Goal: Task Accomplishment & Management: Use online tool/utility

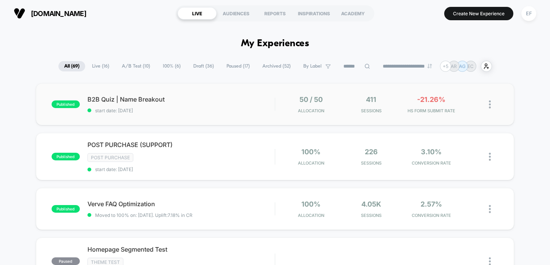
click at [226, 113] on div "published B2B Quiz | Name Breakout start date: [DATE] 50 / 50 Allocation 411 Se…" at bounding box center [275, 104] width 479 height 42
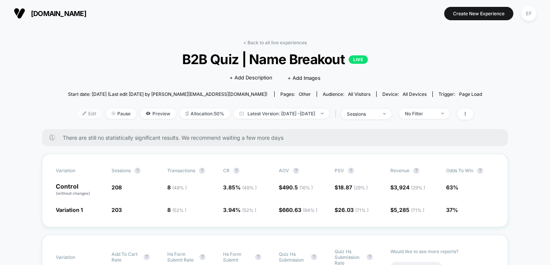
click at [77, 113] on span "Edit" at bounding box center [89, 114] width 25 height 10
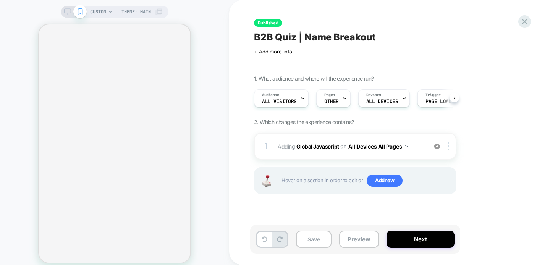
scroll to position [0, 0]
click at [423, 243] on button "Next" at bounding box center [421, 239] width 68 height 17
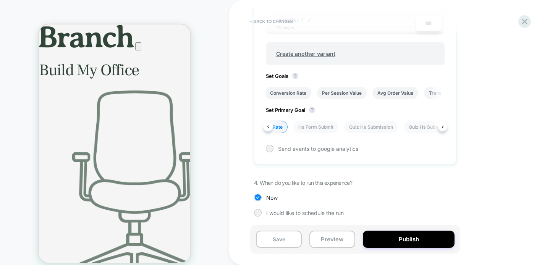
scroll to position [0, 352]
click at [353, 125] on li "Quiz Hs Submission" at bounding box center [345, 127] width 54 height 13
click at [278, 242] on button "Save" at bounding box center [279, 239] width 46 height 17
click at [270, 21] on button "< Back to changes" at bounding box center [271, 21] width 50 height 12
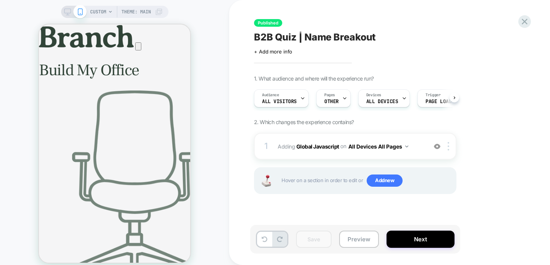
scroll to position [0, 0]
click at [522, 19] on icon at bounding box center [525, 22] width 6 height 6
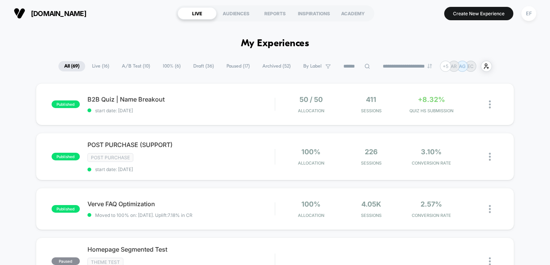
scroll to position [0, 0]
click at [164, 67] on span "100% ( 6 )" at bounding box center [171, 66] width 29 height 10
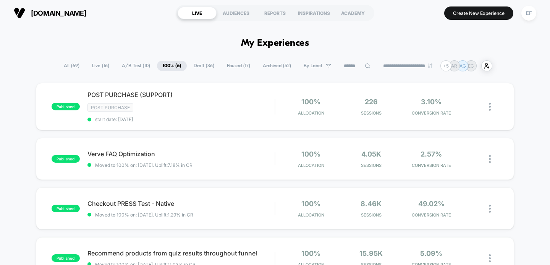
click at [221, 65] on span "Paused ( 17 )" at bounding box center [238, 66] width 35 height 10
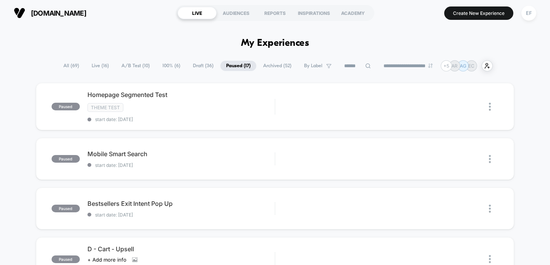
click at [207, 65] on span "Draft ( 36 )" at bounding box center [203, 66] width 32 height 10
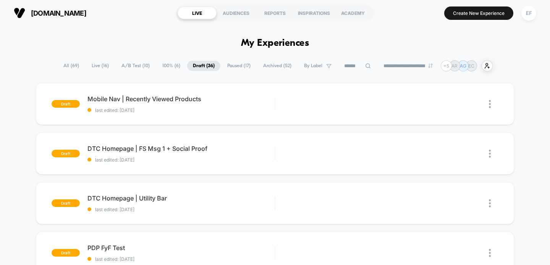
click at [230, 69] on span "Paused ( 17 )" at bounding box center [239, 66] width 35 height 10
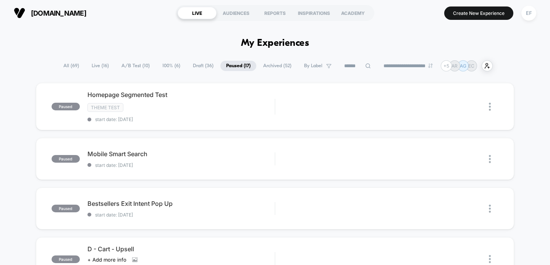
click at [200, 69] on span "Draft ( 36 )" at bounding box center [203, 66] width 32 height 10
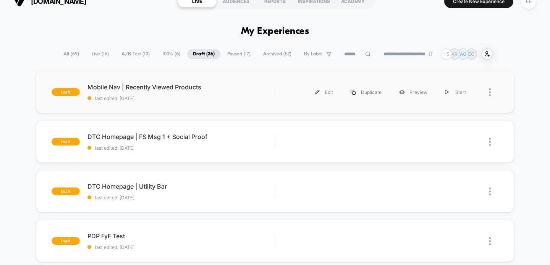
scroll to position [17, 0]
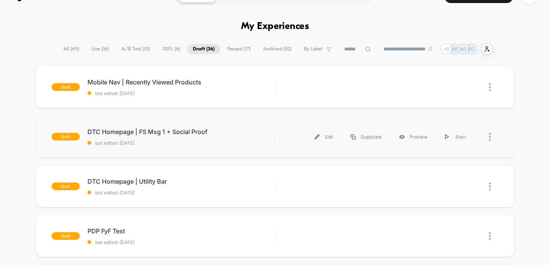
click at [491, 138] on div at bounding box center [494, 136] width 10 height 17
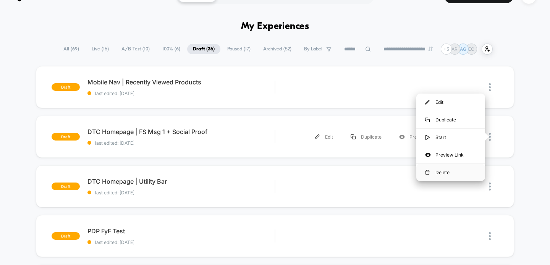
click at [469, 172] on div "Delete" at bounding box center [451, 172] width 69 height 17
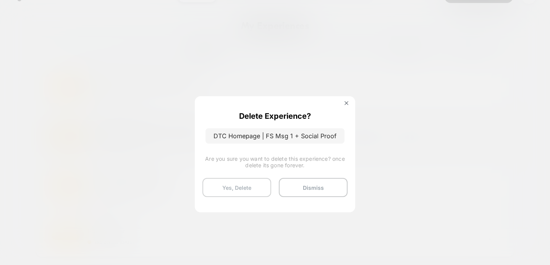
click at [235, 184] on button "Yes, Delete" at bounding box center [237, 187] width 69 height 19
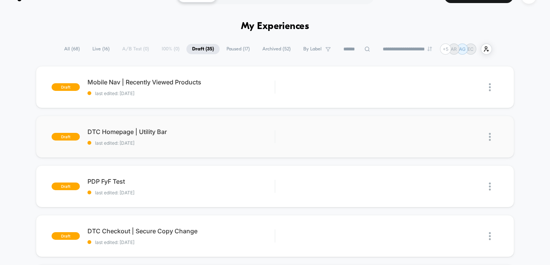
click at [490, 135] on img at bounding box center [490, 137] width 2 height 8
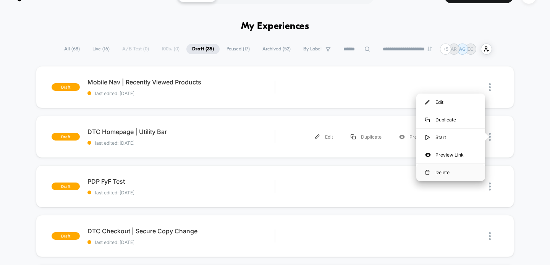
click at [455, 172] on div "Delete" at bounding box center [451, 172] width 69 height 17
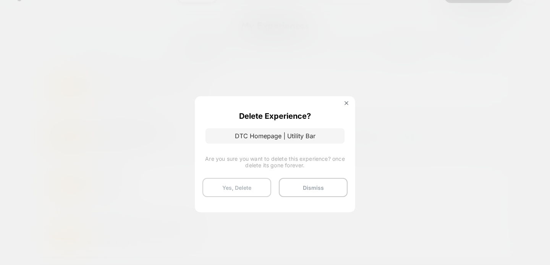
click at [220, 183] on button "Yes, Delete" at bounding box center [237, 187] width 69 height 19
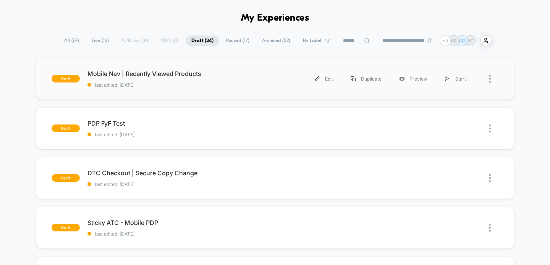
scroll to position [0, 0]
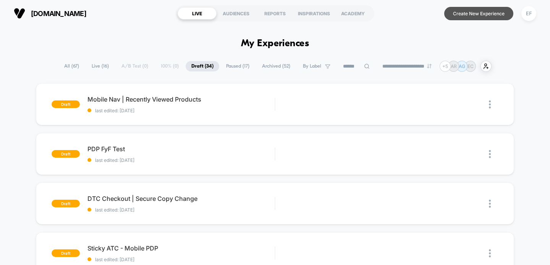
click at [479, 13] on button "Create New Experience" at bounding box center [478, 13] width 69 height 13
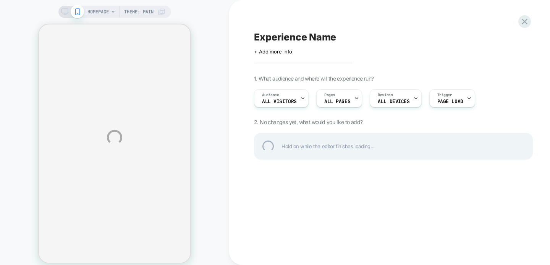
click at [292, 39] on div "Experience Name" at bounding box center [393, 36] width 279 height 11
click at [268, 35] on textarea "******" at bounding box center [277, 36] width 46 height 11
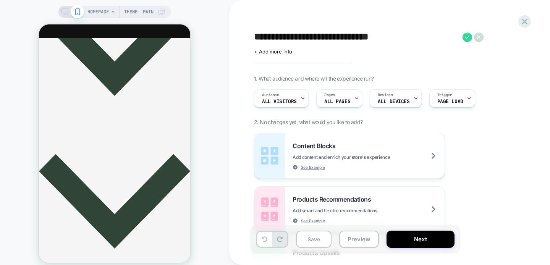
click at [356, 33] on textarea "**********" at bounding box center [356, 36] width 205 height 11
click at [404, 39] on textarea "**********" at bounding box center [356, 36] width 205 height 11
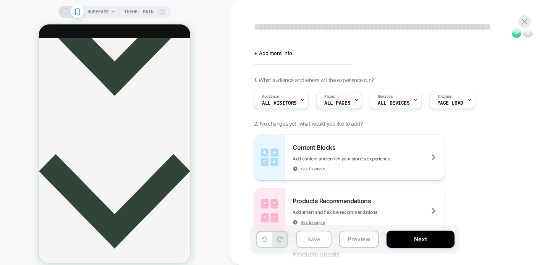
scroll to position [11, 0]
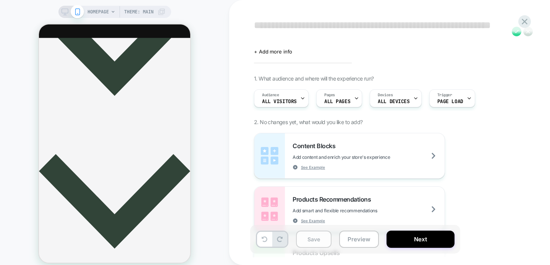
type textarea "**********"
click at [312, 240] on button "Save" at bounding box center [314, 239] width 36 height 17
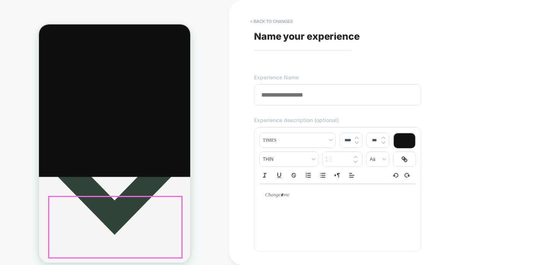
scroll to position [0, 0]
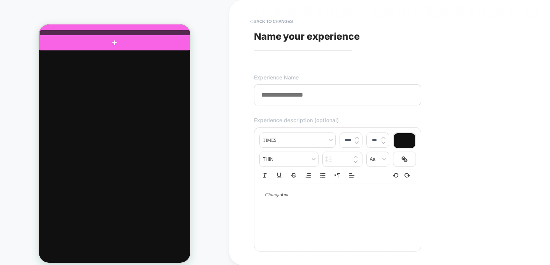
click at [160, 32] on div at bounding box center [115, 33] width 151 height 6
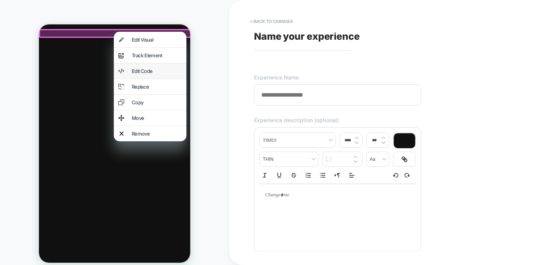
click at [149, 74] on div "Edit Code" at bounding box center [157, 71] width 50 height 6
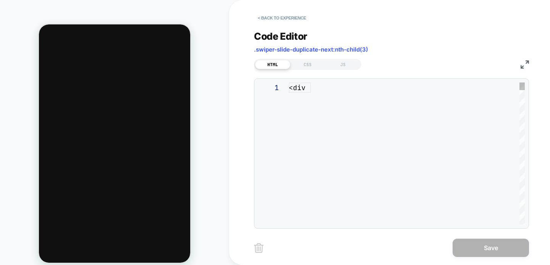
scroll to position [103, 0]
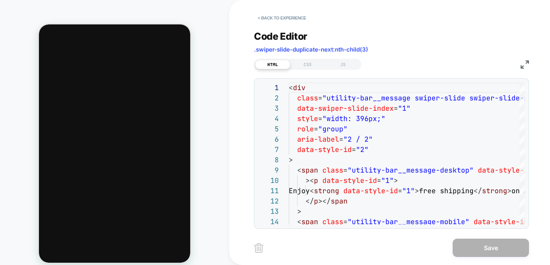
click at [527, 63] on img at bounding box center [525, 64] width 8 height 8
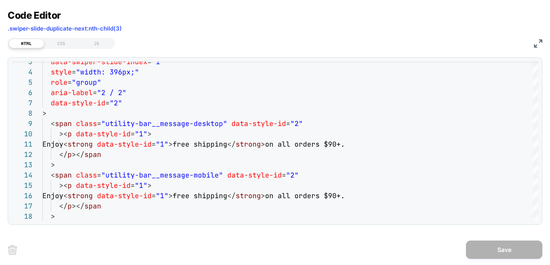
click at [536, 43] on img at bounding box center [538, 43] width 8 height 8
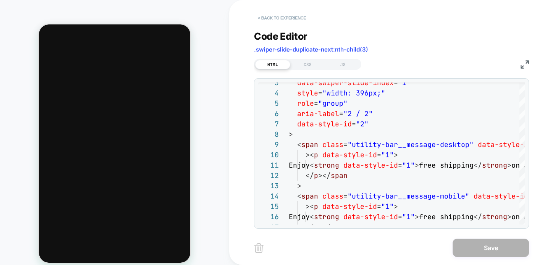
click at [264, 19] on button "< Back to experience" at bounding box center [282, 18] width 56 height 12
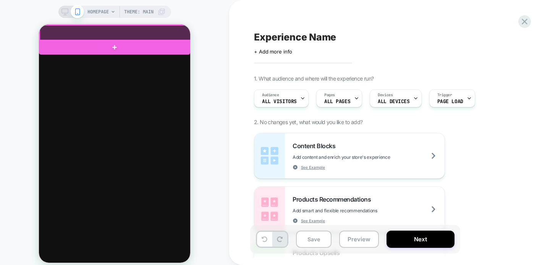
click at [64, 28] on div at bounding box center [115, 33] width 151 height 16
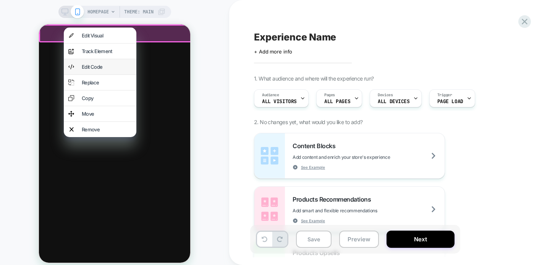
click at [84, 67] on div "Edit Code" at bounding box center [107, 67] width 50 height 6
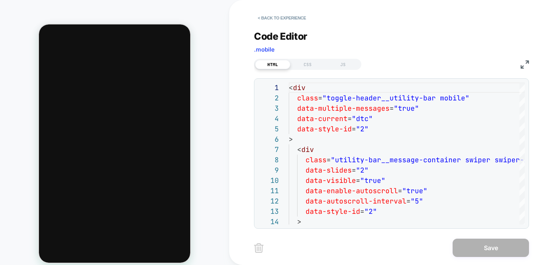
click at [527, 63] on img at bounding box center [525, 64] width 8 height 8
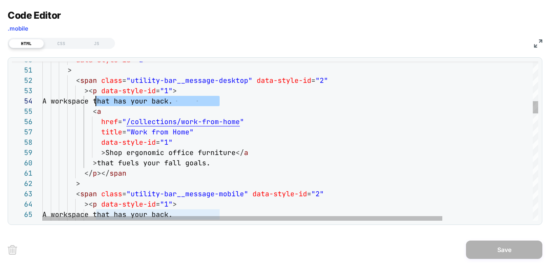
scroll to position [31, 50]
drag, startPoint x: 222, startPoint y: 100, endPoint x: 93, endPoint y: 104, distance: 129.2
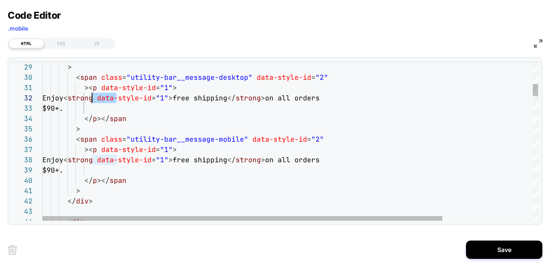
drag, startPoint x: 116, startPoint y: 97, endPoint x: 94, endPoint y: 97, distance: 22.2
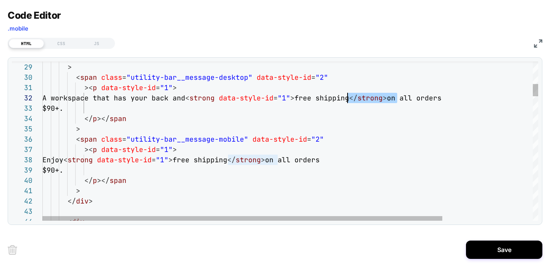
scroll to position [10, 301]
drag, startPoint x: 399, startPoint y: 98, endPoint x: 345, endPoint y: 97, distance: 54.3
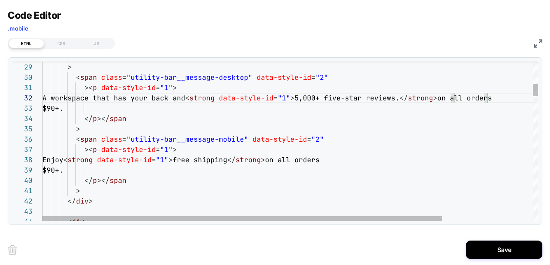
scroll to position [10, 404]
drag, startPoint x: 438, startPoint y: 112, endPoint x: 485, endPoint y: 99, distance: 48.4
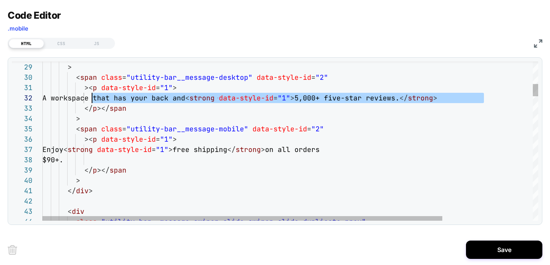
scroll to position [10, 50]
drag, startPoint x: 483, startPoint y: 97, endPoint x: 92, endPoint y: 94, distance: 390.9
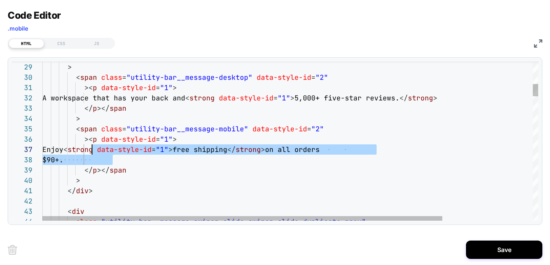
drag, startPoint x: 118, startPoint y: 159, endPoint x: 91, endPoint y: 151, distance: 27.9
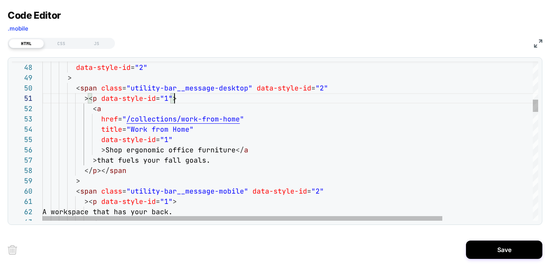
drag, startPoint x: 237, startPoint y: 149, endPoint x: 105, endPoint y: 147, distance: 131.5
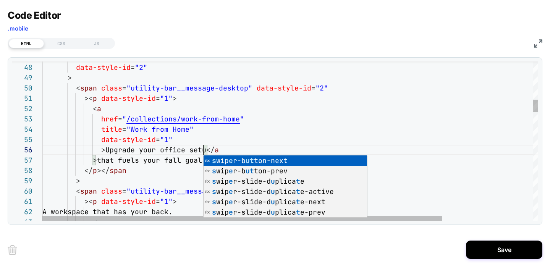
scroll to position [52, 165]
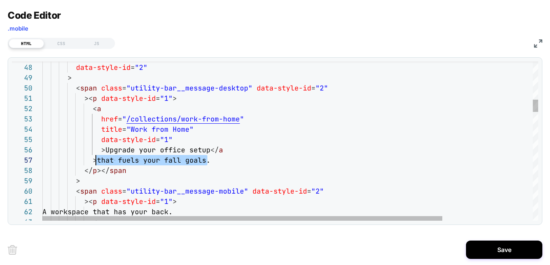
scroll to position [62, 53]
drag, startPoint x: 203, startPoint y: 158, endPoint x: 97, endPoint y: 161, distance: 106.3
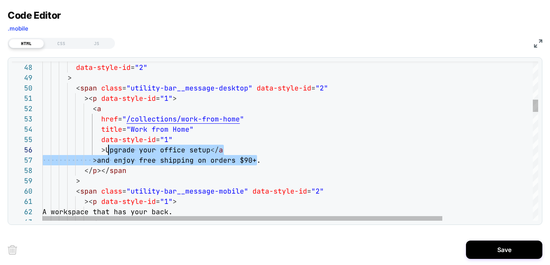
scroll to position [52, 62]
drag, startPoint x: 258, startPoint y: 158, endPoint x: 104, endPoint y: 151, distance: 154.2
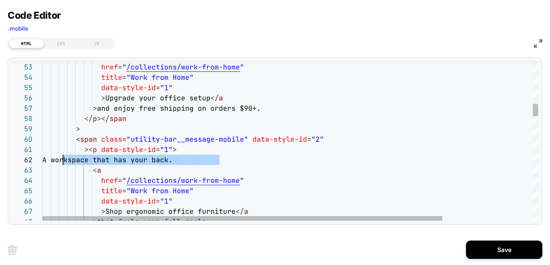
scroll to position [10, 0]
drag, startPoint x: 210, startPoint y: 161, endPoint x: 25, endPoint y: 161, distance: 184.9
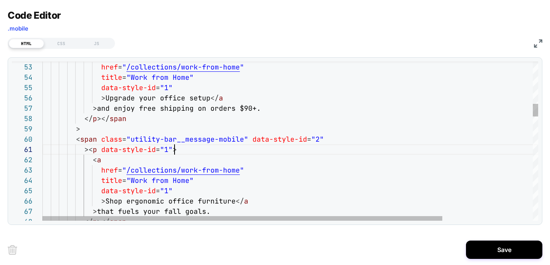
scroll to position [0, 132]
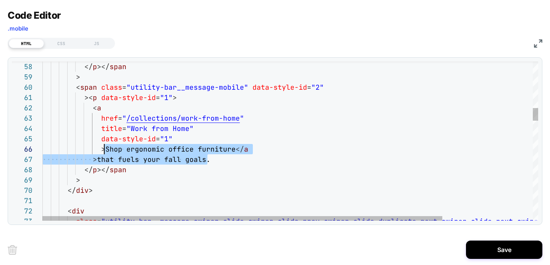
drag, startPoint x: 211, startPoint y: 157, endPoint x: 105, endPoint y: 149, distance: 105.4
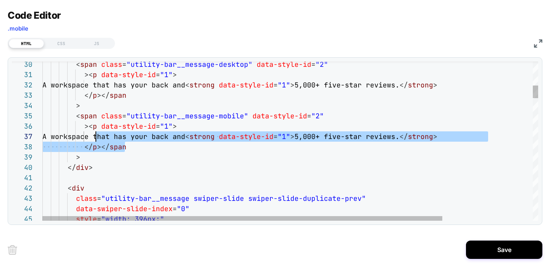
scroll to position [62, 50]
drag, startPoint x: 128, startPoint y: 144, endPoint x: 92, endPoint y: 138, distance: 36.8
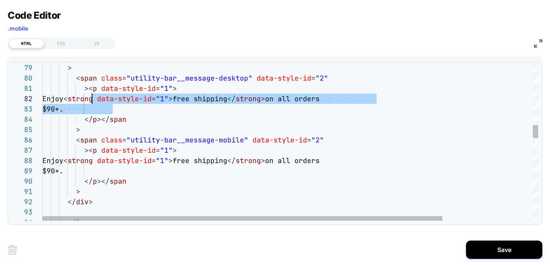
drag, startPoint x: 112, startPoint y: 107, endPoint x: 93, endPoint y: 102, distance: 19.7
click at [93, 102] on div "data-style-id = "2" > < span class = "utility-bar__message-desktop" data-style-…" at bounding box center [346, 261] width 608 height 2006
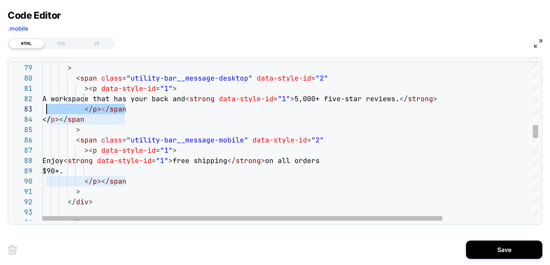
scroll to position [21, 0]
drag, startPoint x: 130, startPoint y: 109, endPoint x: 39, endPoint y: 106, distance: 91.4
click at [42, 106] on div "data-style-id = "2" > < span class = "utility-bar__message-desktop" data-style-…" at bounding box center [346, 261] width 608 height 2006
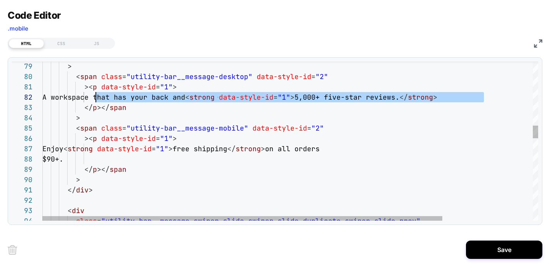
scroll to position [10, 50]
drag, startPoint x: 489, startPoint y: 96, endPoint x: 92, endPoint y: 97, distance: 397.4
click at [92, 97] on div "A workspace that has your back and < strong data-style-id = "1" > 5,000+ five-s…" at bounding box center [346, 97] width 608 height 10
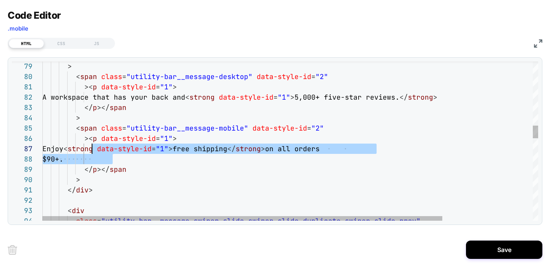
drag, startPoint x: 113, startPoint y: 158, endPoint x: 92, endPoint y: 151, distance: 22.6
click at [92, 151] on div "> < span class = "utility-bar__message-desktop" data-style-id = "2" >< p data-s…" at bounding box center [346, 254] width 608 height 1996
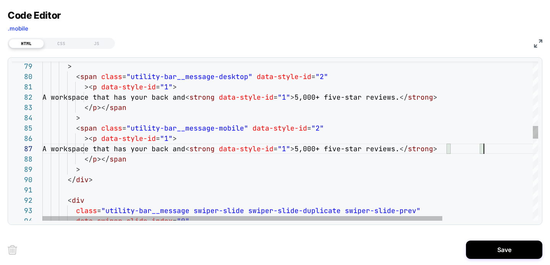
scroll to position [62, 441]
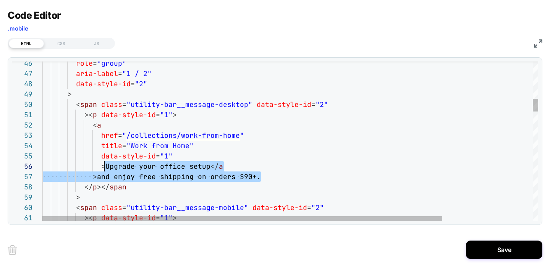
scroll to position [52, 58]
drag, startPoint x: 259, startPoint y: 177, endPoint x: 102, endPoint y: 166, distance: 157.4
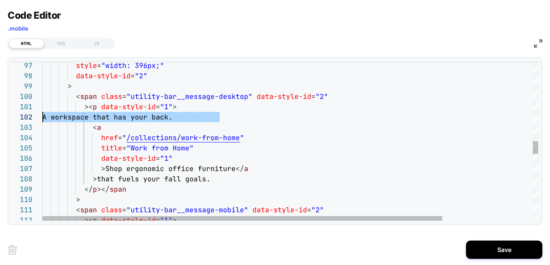
scroll to position [10, 0]
drag, startPoint x: 215, startPoint y: 117, endPoint x: 37, endPoint y: 121, distance: 177.7
click at [42, 121] on div "style = "width: 396px;" data-style-id = "2" > < span class = "utility-bar__mess…" at bounding box center [346, 62] width 608 height 1985
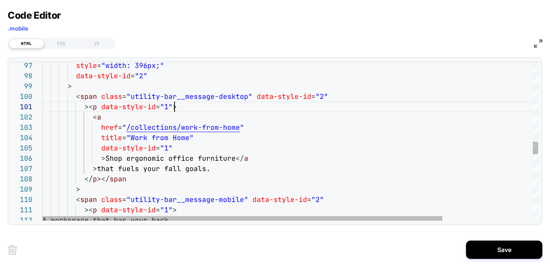
scroll to position [0, 132]
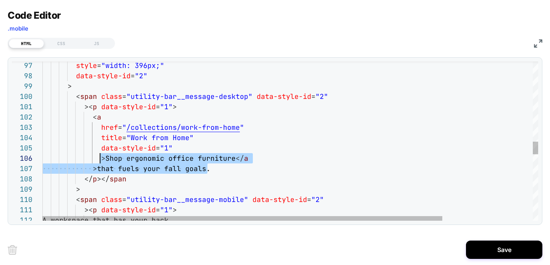
drag, startPoint x: 198, startPoint y: 167, endPoint x: 101, endPoint y: 160, distance: 96.9
click at [101, 160] on div "style = "width: 396px;" data-style-id = "2" > < span class = "utility-bar__mess…" at bounding box center [346, 57] width 608 height 1975
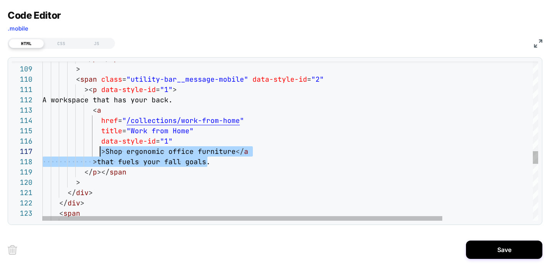
scroll to position [62, 62]
drag, startPoint x: 211, startPoint y: 160, endPoint x: 103, endPoint y: 152, distance: 107.7
drag, startPoint x: 100, startPoint y: 151, endPoint x: 206, endPoint y: 160, distance: 106.2
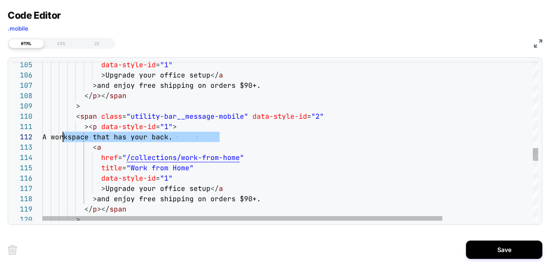
scroll to position [10, 4]
drag, startPoint x: 227, startPoint y: 134, endPoint x: 46, endPoint y: 136, distance: 181.5
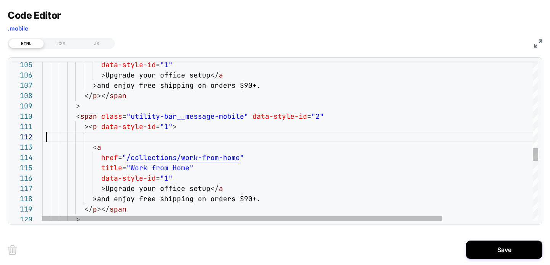
scroll to position [10, 0]
type textarea "**********"
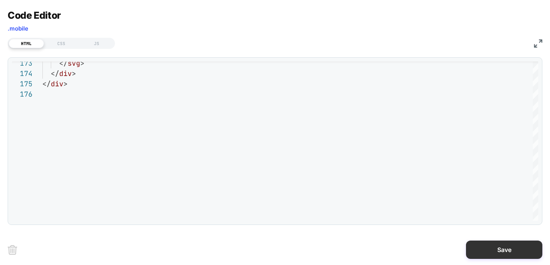
click at [485, 250] on button "Save" at bounding box center [504, 250] width 76 height 18
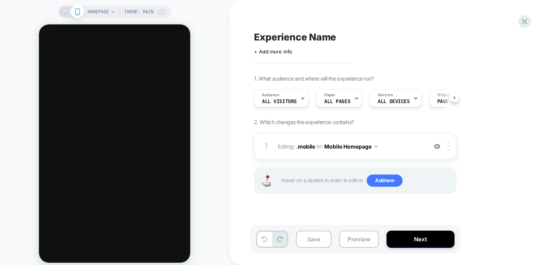
scroll to position [0, 0]
click at [358, 146] on button "Mobile Homepage" at bounding box center [350, 146] width 53 height 11
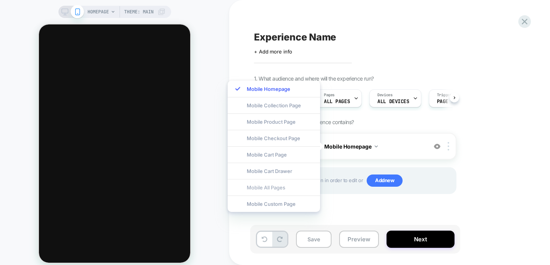
click at [306, 183] on div "Mobile All Pages" at bounding box center [274, 187] width 92 height 16
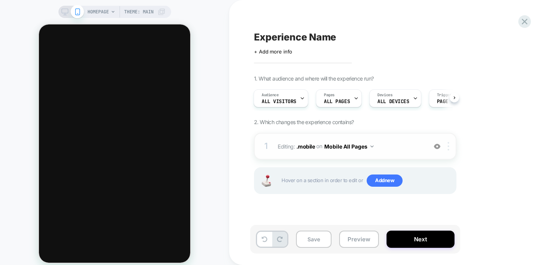
click at [449, 144] on img at bounding box center [449, 146] width 2 height 8
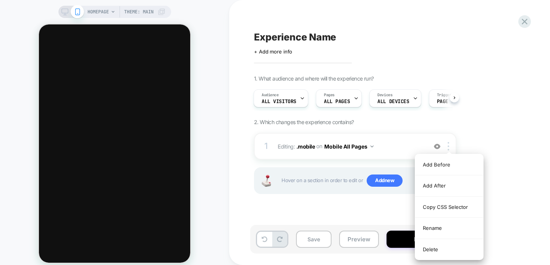
click at [473, 138] on div "1. What audience and where will the experience run? Audience All Visitors Pages…" at bounding box center [393, 144] width 279 height 138
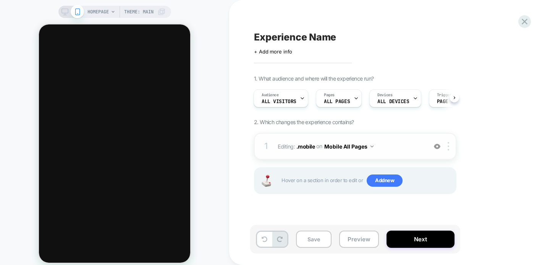
click at [359, 146] on button "Mobile All Pages" at bounding box center [348, 146] width 49 height 11
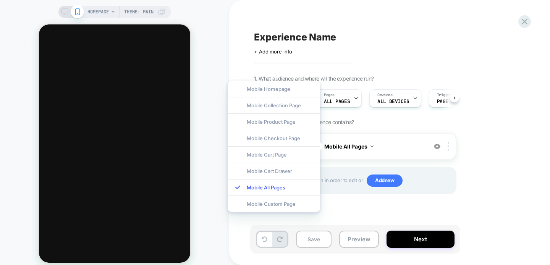
click at [479, 150] on div "1. What audience and where will the experience run? Audience All Visitors Pages…" at bounding box center [393, 144] width 279 height 138
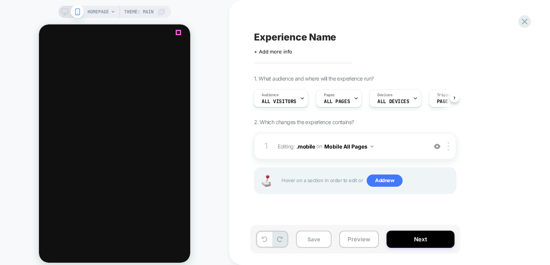
click at [63, 10] on icon at bounding box center [65, 11] width 7 height 7
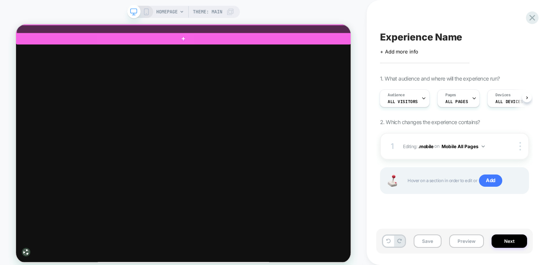
click at [320, 31] on div at bounding box center [240, 31] width 447 height 12
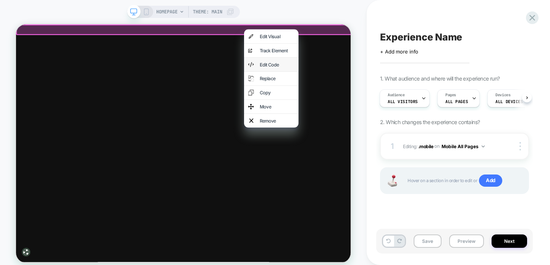
click at [350, 73] on div "Edit Code" at bounding box center [356, 78] width 73 height 18
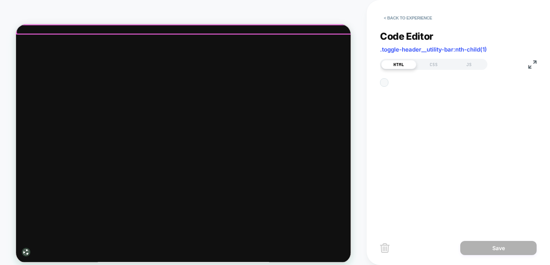
scroll to position [103, 0]
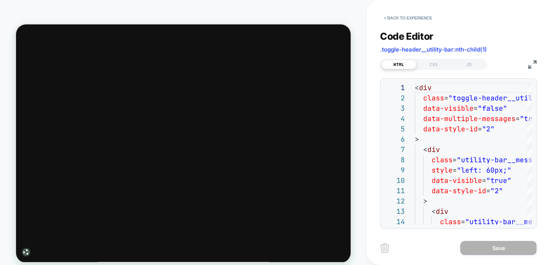
click at [531, 63] on img at bounding box center [532, 64] width 8 height 8
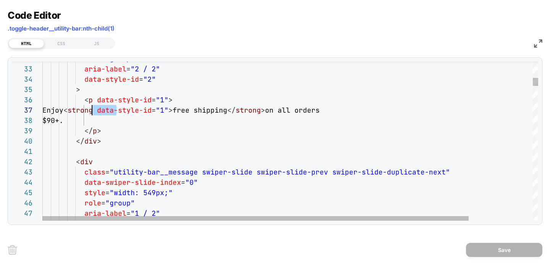
drag, startPoint x: 116, startPoint y: 110, endPoint x: 94, endPoint y: 109, distance: 22.6
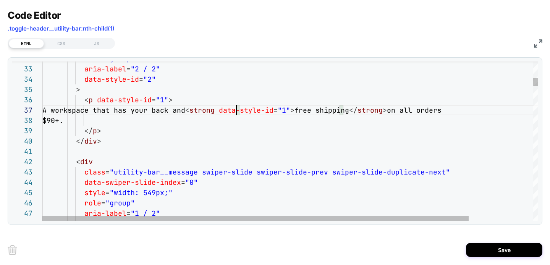
scroll to position [62, 194]
drag, startPoint x: 402, startPoint y: 109, endPoint x: 345, endPoint y: 109, distance: 56.9
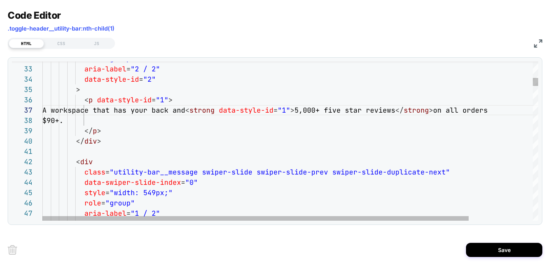
scroll to position [62, 351]
drag, startPoint x: 231, startPoint y: 116, endPoint x: 480, endPoint y: 108, distance: 248.5
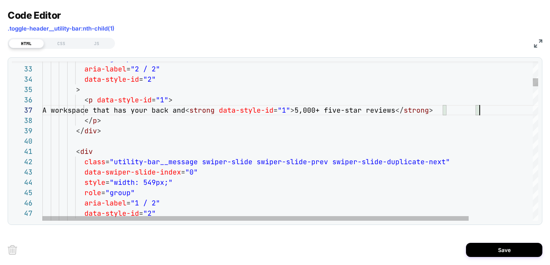
scroll to position [62, 437]
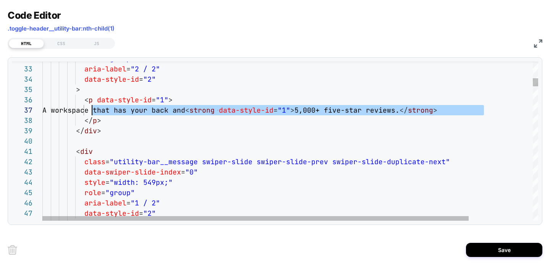
scroll to position [62, 50]
drag, startPoint x: 497, startPoint y: 109, endPoint x: 93, endPoint y: 109, distance: 403.9
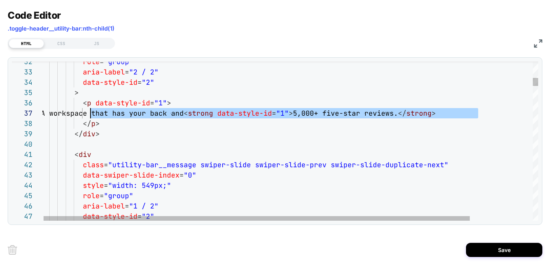
scroll to position [62, 45]
drag, startPoint x: 483, startPoint y: 113, endPoint x: 86, endPoint y: 113, distance: 397.0
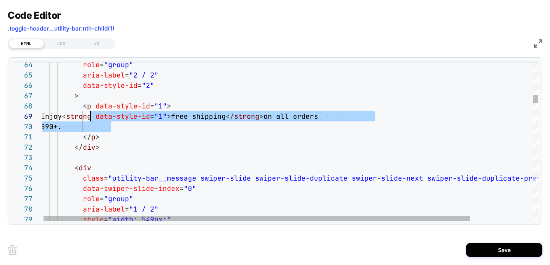
drag, startPoint x: 114, startPoint y: 126, endPoint x: 91, endPoint y: 115, distance: 25.8
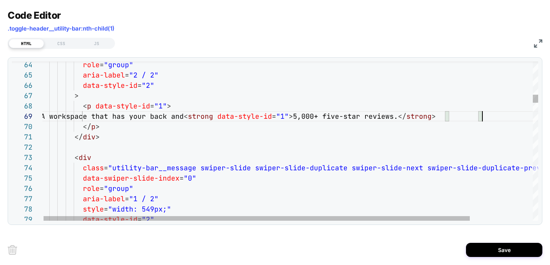
scroll to position [83, 441]
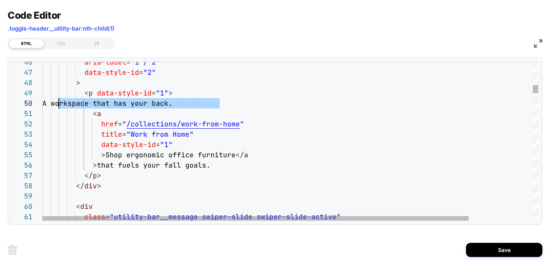
scroll to position [93, 0]
drag, startPoint x: 219, startPoint y: 104, endPoint x: 39, endPoint y: 105, distance: 180.4
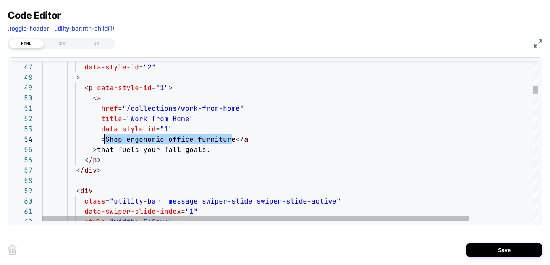
drag, startPoint x: 233, startPoint y: 141, endPoint x: 104, endPoint y: 140, distance: 129.2
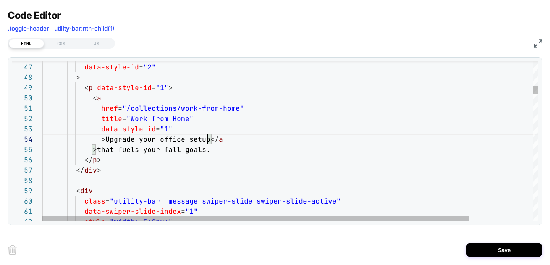
scroll to position [31, 165]
drag, startPoint x: 170, startPoint y: 147, endPoint x: 96, endPoint y: 146, distance: 74.5
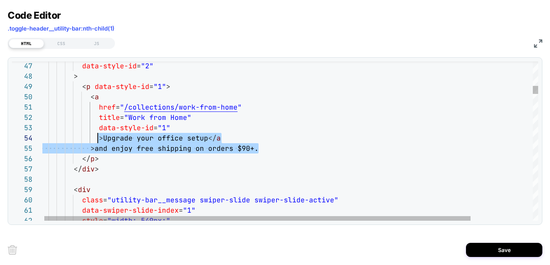
scroll to position [31, 50]
drag, startPoint x: 262, startPoint y: 147, endPoint x: 91, endPoint y: 139, distance: 170.6
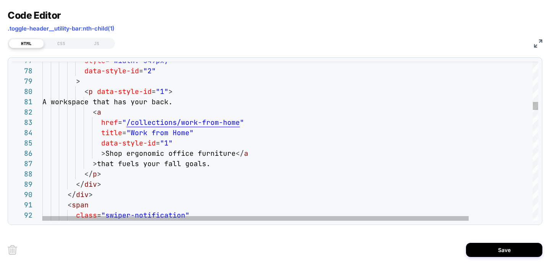
click at [173, 99] on span "A workspace that has your back." at bounding box center [107, 101] width 130 height 9
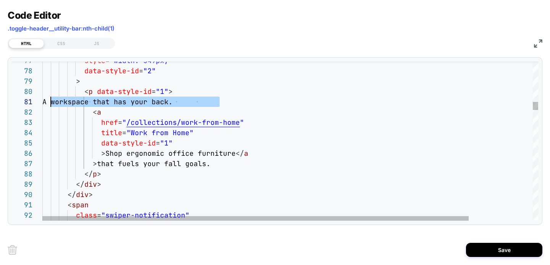
scroll to position [0, 0]
drag, startPoint x: 227, startPoint y: 100, endPoint x: 29, endPoint y: 104, distance: 197.6
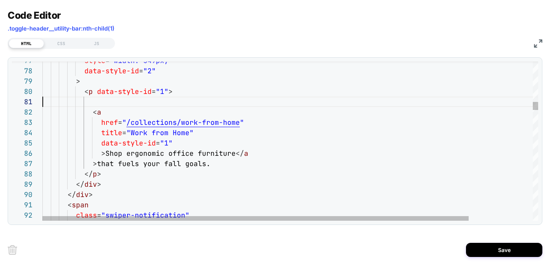
scroll to position [93, 128]
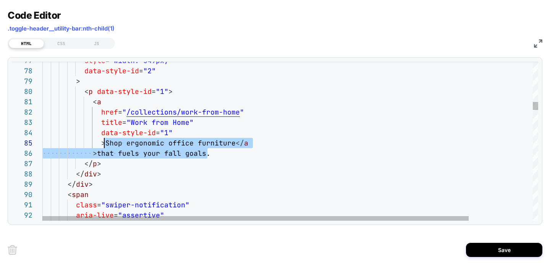
drag, startPoint x: 220, startPoint y: 150, endPoint x: 104, endPoint y: 143, distance: 116.4
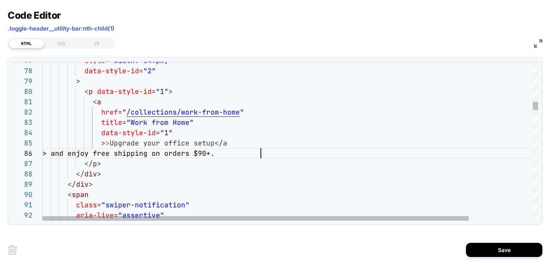
scroll to position [52, 218]
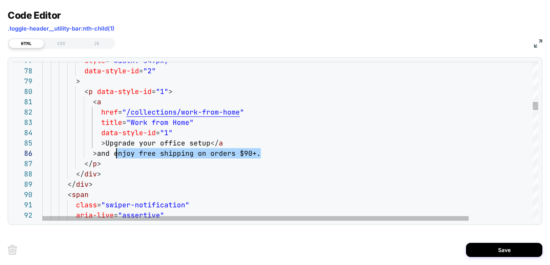
scroll to position [41, 58]
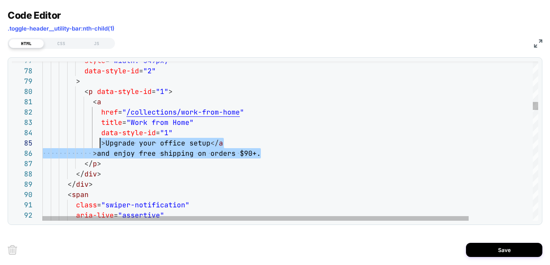
drag, startPoint x: 264, startPoint y: 153, endPoint x: 100, endPoint y: 145, distance: 163.7
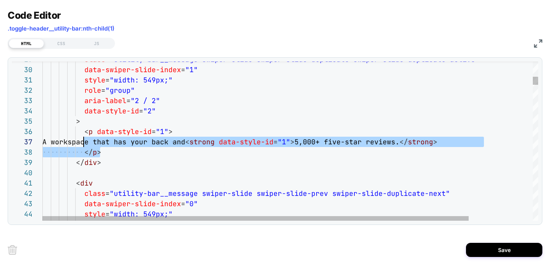
scroll to position [62, 45]
drag, startPoint x: 117, startPoint y: 150, endPoint x: 88, endPoint y: 145, distance: 29.1
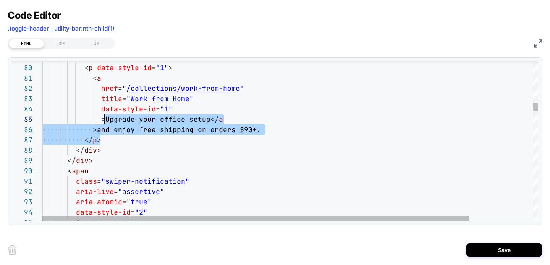
drag, startPoint x: 130, startPoint y: 139, endPoint x: 106, endPoint y: 119, distance: 30.7
drag, startPoint x: 272, startPoint y: 130, endPoint x: 110, endPoint y: 117, distance: 162.1
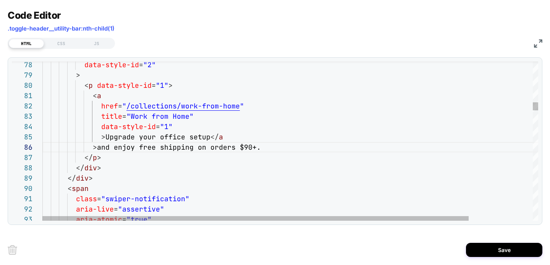
type textarea "**********"
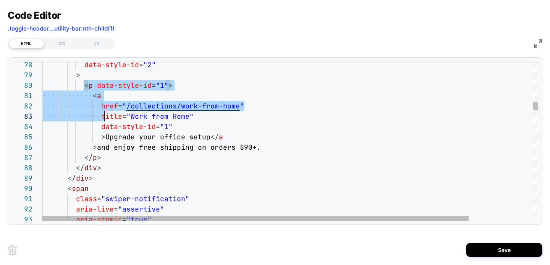
scroll to position [93, 58]
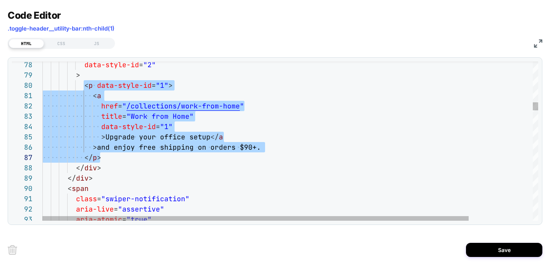
drag, startPoint x: 84, startPoint y: 84, endPoint x: 120, endPoint y: 158, distance: 82.2
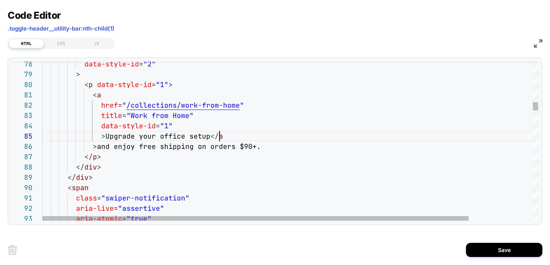
type textarea "**********"
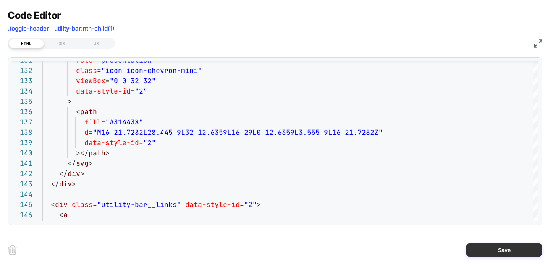
click at [476, 246] on button "Save" at bounding box center [504, 250] width 76 height 14
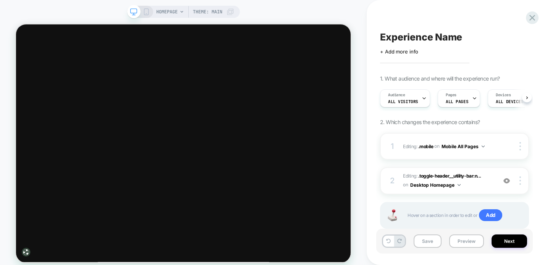
scroll to position [0, 0]
click at [428, 240] on button "Save" at bounding box center [428, 241] width 28 height 13
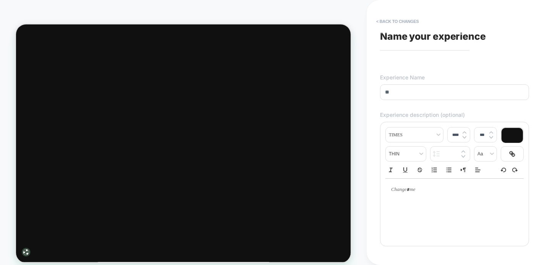
type input "*"
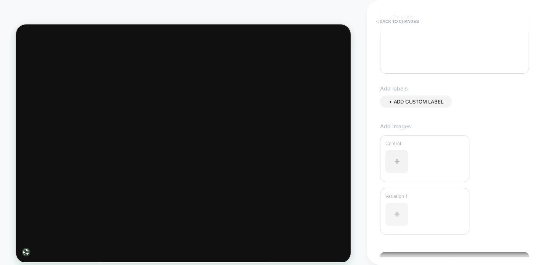
scroll to position [212, 0]
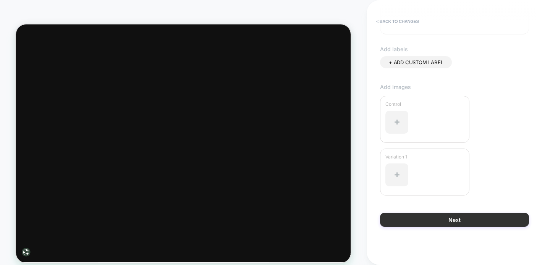
type input "**********"
click at [412, 219] on button "Next" at bounding box center [454, 220] width 149 height 14
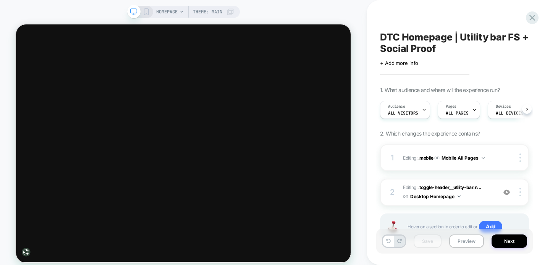
scroll to position [0, 0]
click at [497, 160] on div "1 Editing : .mobile .mobile on Mobile All Pages Copy CSS Selector Rename Delete" at bounding box center [454, 157] width 149 height 27
click at [519, 156] on div at bounding box center [521, 158] width 15 height 8
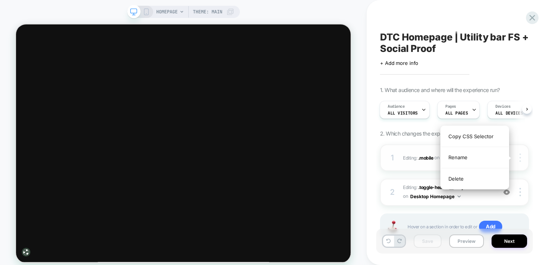
click at [527, 154] on div at bounding box center [521, 158] width 15 height 8
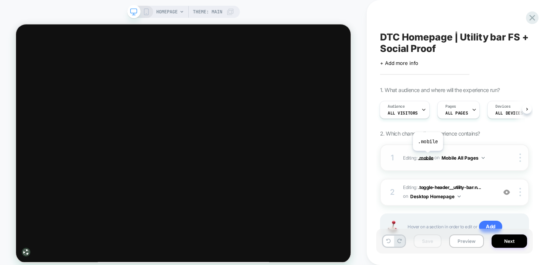
click at [428, 157] on span ".mobile" at bounding box center [425, 158] width 15 height 6
click at [473, 156] on button "Mobile All Pages" at bounding box center [463, 158] width 43 height 10
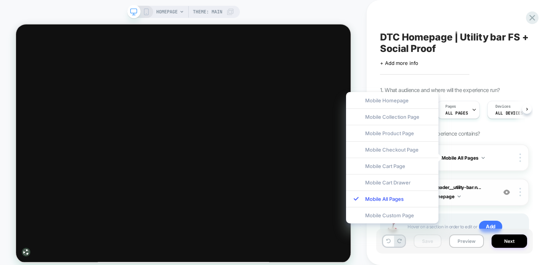
click at [485, 183] on div "2 Editing : .toggle-header__utility-bar:n... .toggle-header__utility-bar:nth-ch…" at bounding box center [454, 192] width 149 height 27
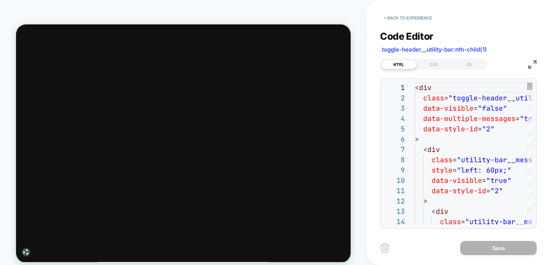
scroll to position [103, 0]
click at [415, 20] on button "< Back to experience" at bounding box center [408, 18] width 56 height 12
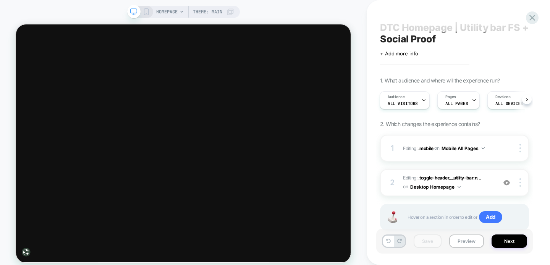
scroll to position [32, 0]
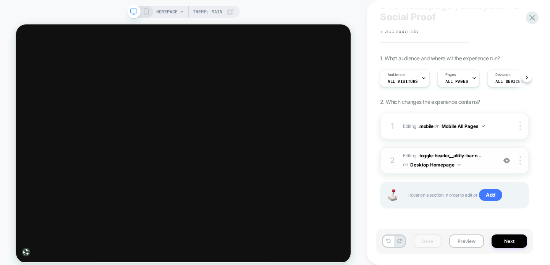
click at [451, 164] on button "Desktop Homepage" at bounding box center [435, 165] width 50 height 10
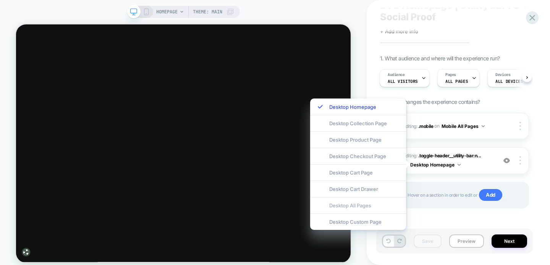
click at [361, 204] on div "Desktop All Pages" at bounding box center [358, 205] width 96 height 16
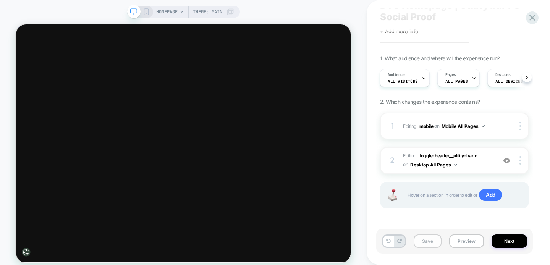
click at [420, 242] on button "Save" at bounding box center [428, 241] width 28 height 13
click at [464, 247] on button "Preview" at bounding box center [466, 241] width 35 height 13
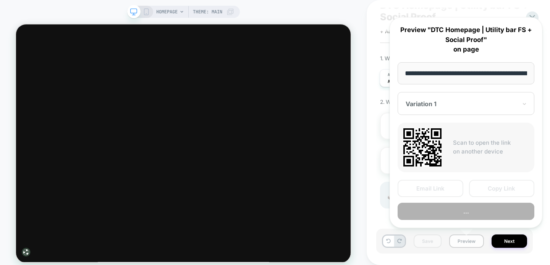
scroll to position [0, 41]
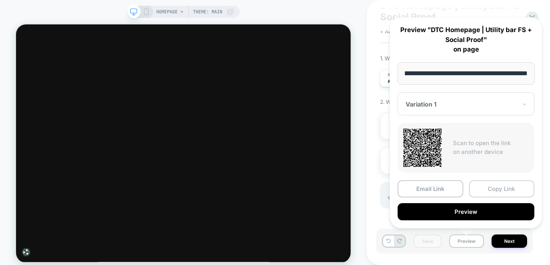
click at [489, 190] on button "Copy Link" at bounding box center [502, 188] width 66 height 17
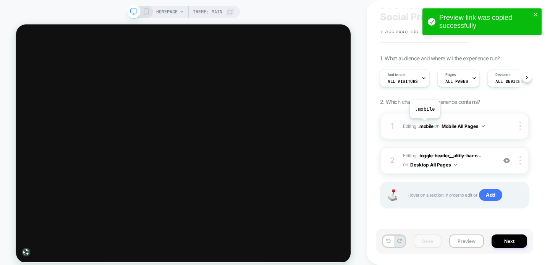
click at [425, 124] on span ".mobile" at bounding box center [425, 126] width 15 height 6
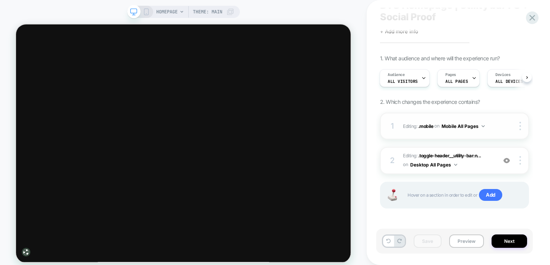
click at [500, 124] on div at bounding box center [514, 126] width 29 height 8
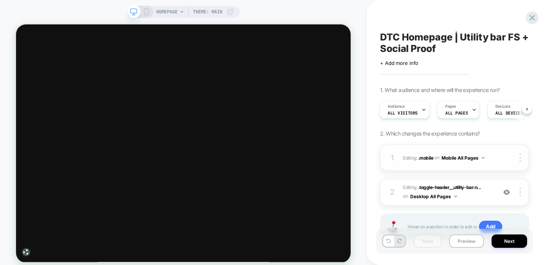
scroll to position [32, 0]
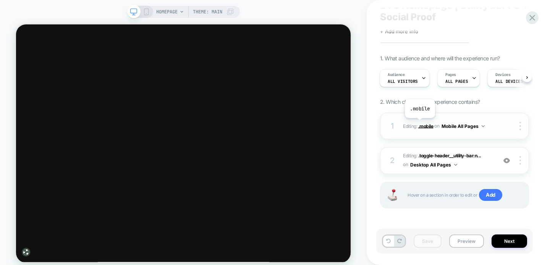
click at [420, 124] on span ".mobile" at bounding box center [425, 126] width 15 height 6
click at [460, 125] on button "Mobile All Pages" at bounding box center [463, 127] width 43 height 10
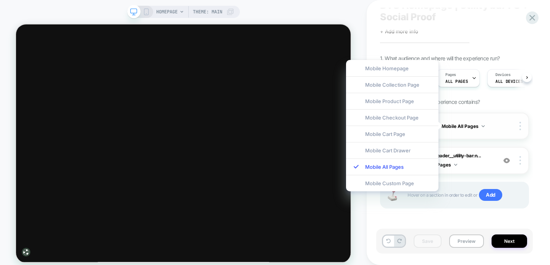
click at [490, 125] on span "Editing : .mobile .mobile on Mobile All Pages" at bounding box center [448, 127] width 90 height 10
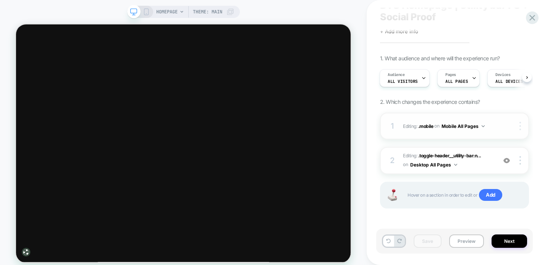
click at [515, 126] on div at bounding box center [521, 126] width 15 height 8
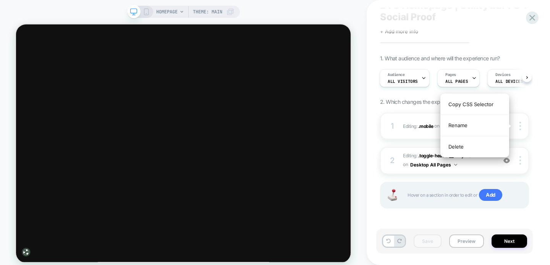
click at [536, 122] on div "DTC Homepage | Utility bar FS + Social Proof Click to edit experience details +…" at bounding box center [458, 132] width 157 height 265
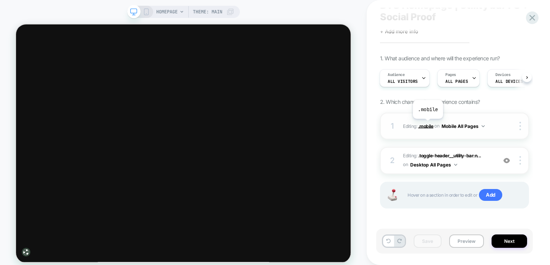
click at [428, 125] on span ".mobile" at bounding box center [425, 126] width 15 height 6
click at [410, 126] on span "Editing : .mobile .mobile on Mobile All Pages" at bounding box center [448, 127] width 90 height 10
click at [502, 122] on div at bounding box center [514, 126] width 29 height 8
click at [148, 10] on icon at bounding box center [146, 11] width 7 height 7
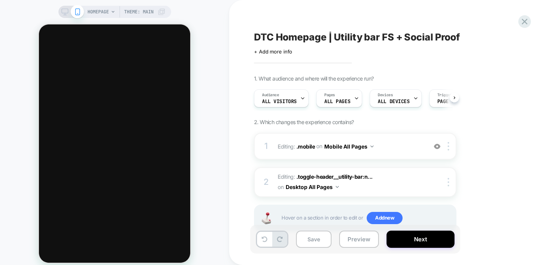
scroll to position [0, 0]
click at [309, 146] on span ".mobile" at bounding box center [306, 146] width 19 height 6
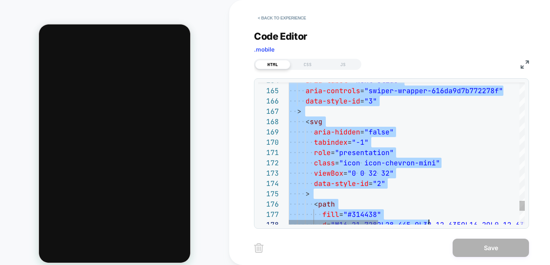
scroll to position [0, 0]
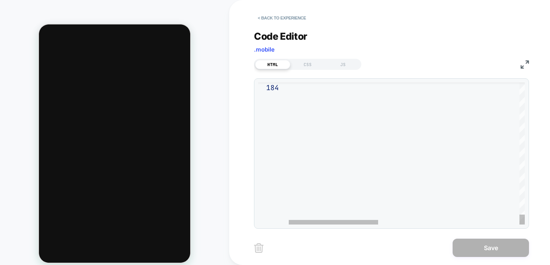
drag, startPoint x: 291, startPoint y: 87, endPoint x: 430, endPoint y: 241, distance: 208.0
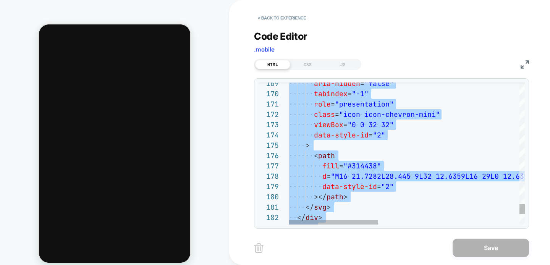
scroll to position [41, 21]
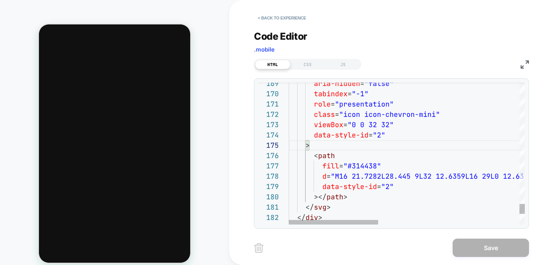
scroll to position [41, 25]
type textarea "**********"
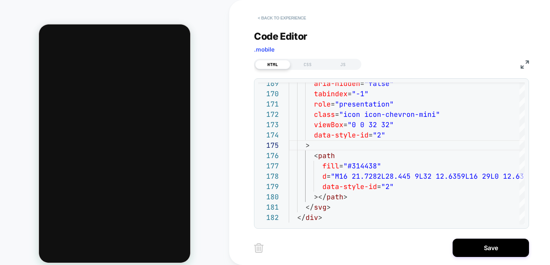
click at [285, 17] on button "< Back to experience" at bounding box center [282, 18] width 56 height 12
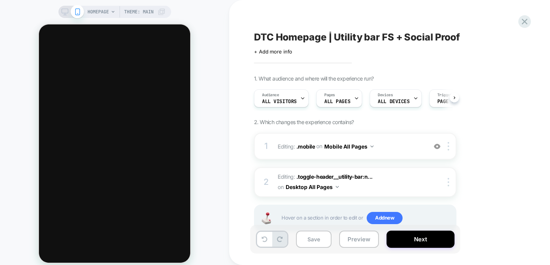
scroll to position [0, 0]
click at [528, 23] on icon at bounding box center [525, 21] width 10 height 10
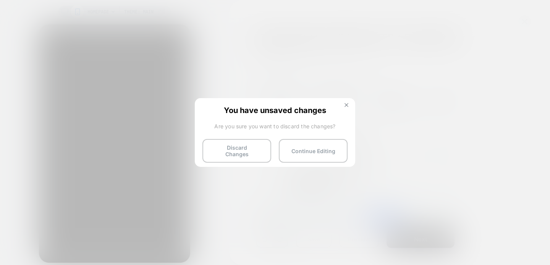
click at [348, 105] on img at bounding box center [347, 105] width 4 height 4
